Goal: Task Accomplishment & Management: Manage account settings

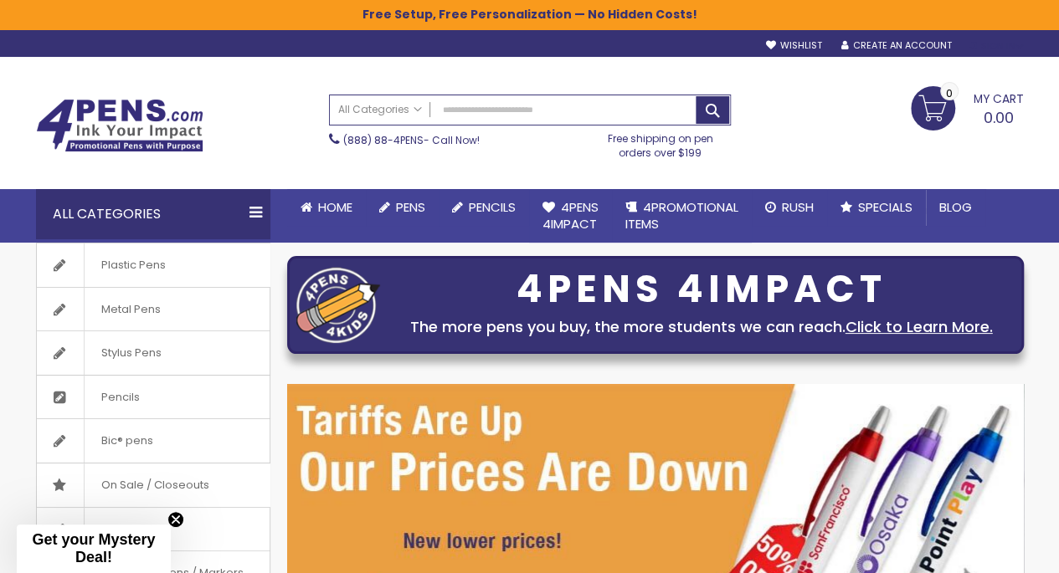
click at [990, 40] on div "Sign In" at bounding box center [995, 46] width 55 height 13
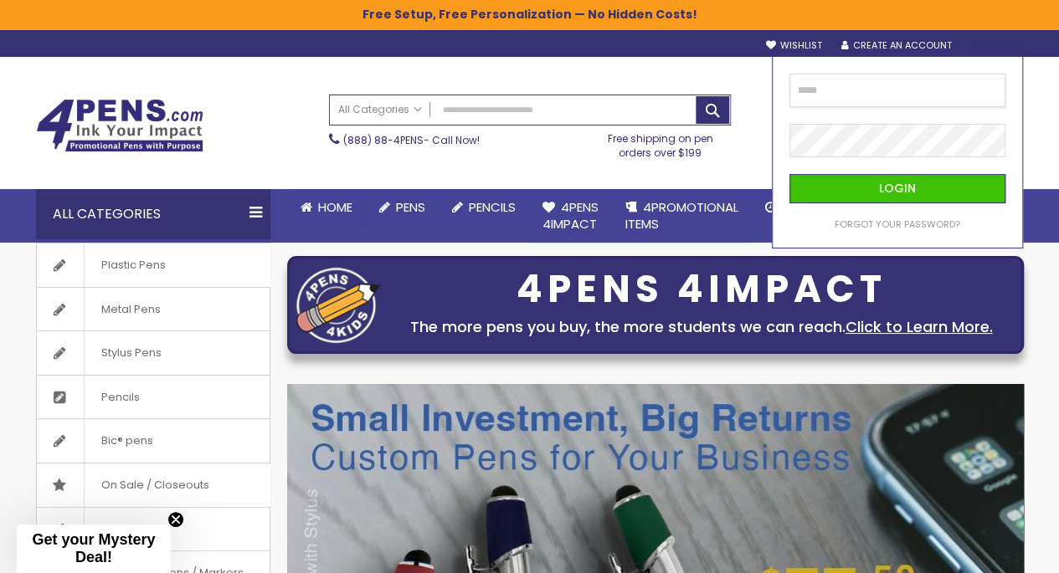
click at [938, 84] on input "email" at bounding box center [897, 90] width 217 height 33
type input "**********"
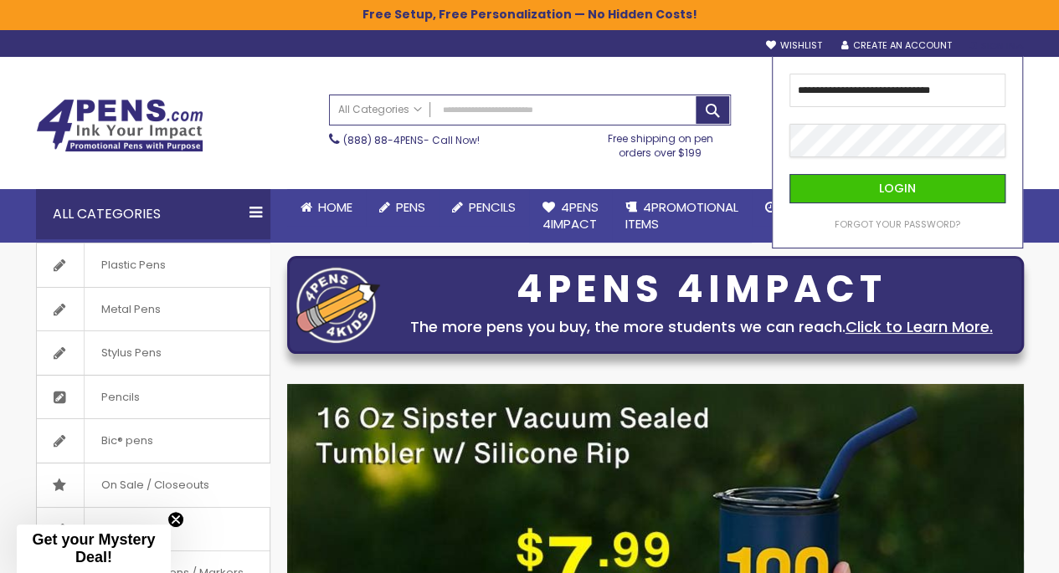
click at [789, 174] on button "Login" at bounding box center [897, 188] width 217 height 29
